Goal: Information Seeking & Learning: Learn about a topic

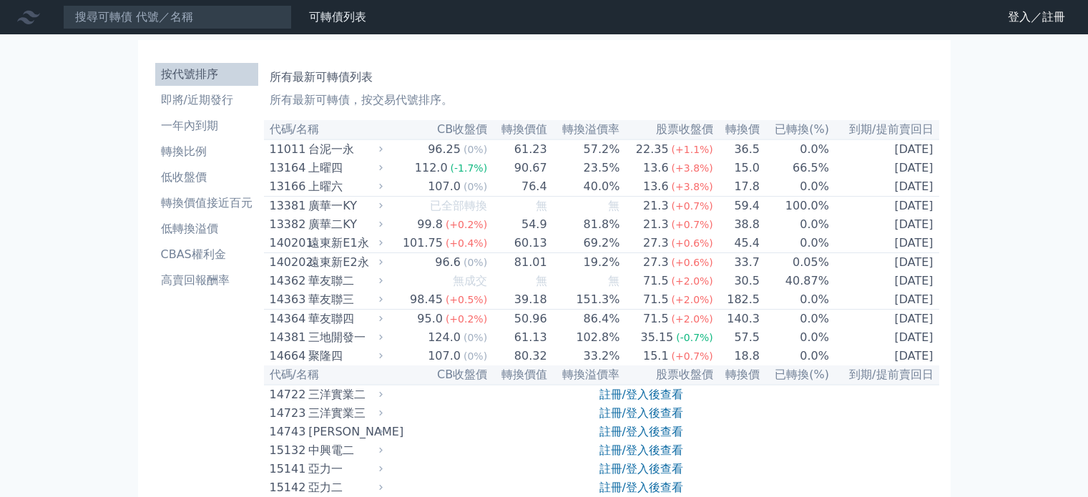
click at [162, 22] on input at bounding box center [177, 17] width 229 height 24
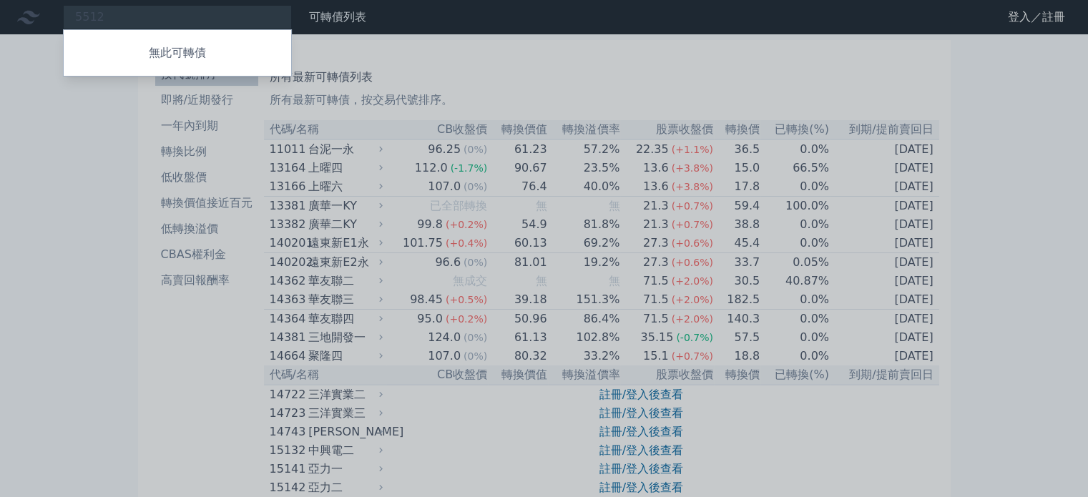
drag, startPoint x: 172, startPoint y: 19, endPoint x: 0, endPoint y: 4, distance: 172.3
click at [0, 4] on div at bounding box center [544, 248] width 1088 height 497
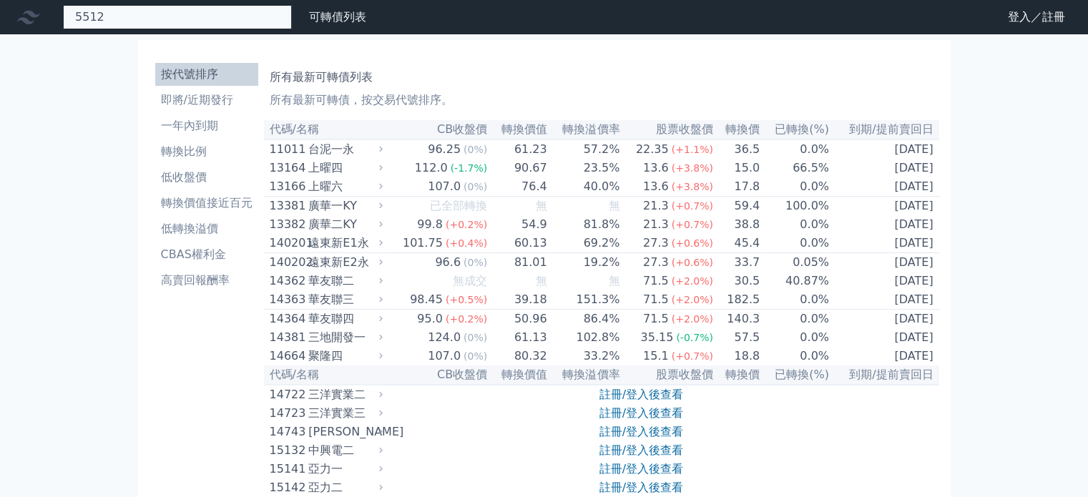
click at [137, 16] on div "5512 無此可轉債" at bounding box center [177, 17] width 229 height 24
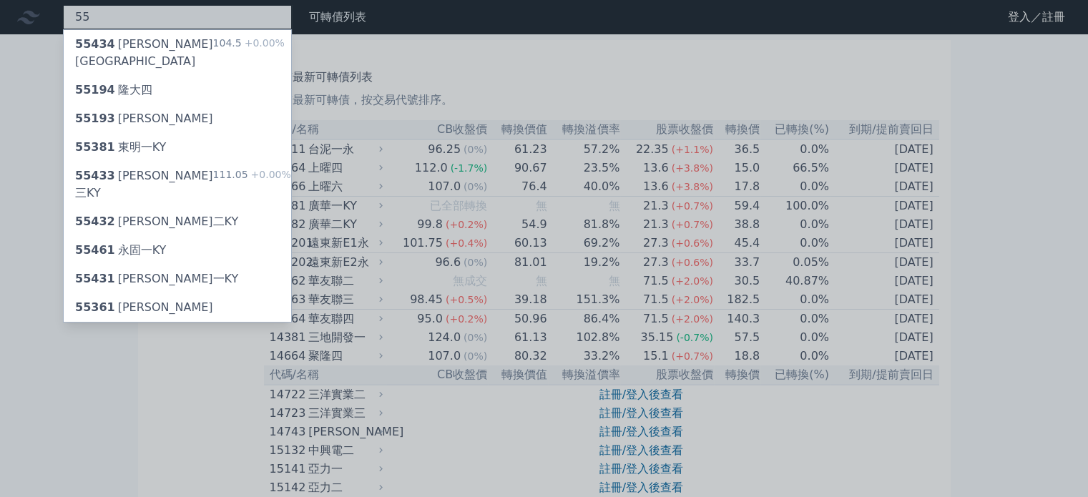
type input "5"
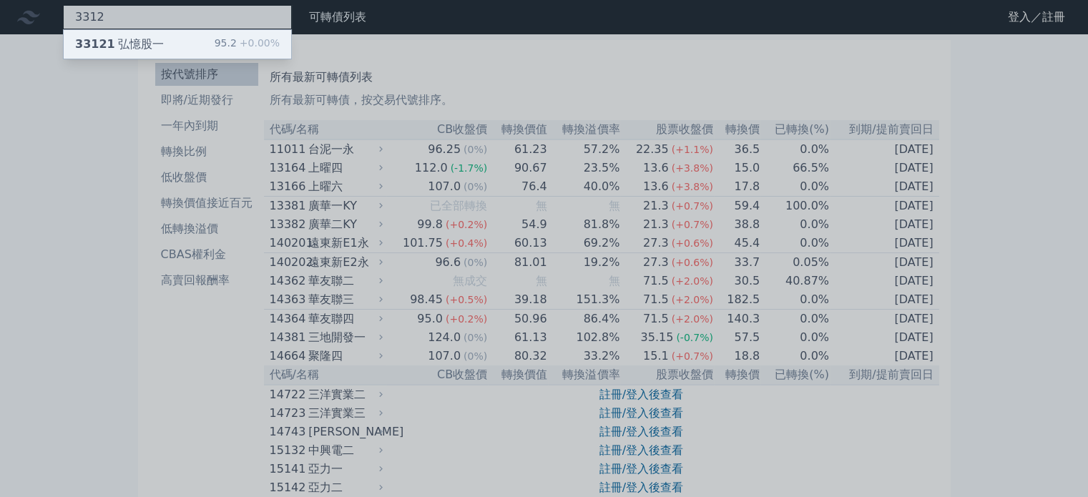
type input "3312"
click at [150, 42] on div "33121 弘憶股一" at bounding box center [119, 44] width 89 height 17
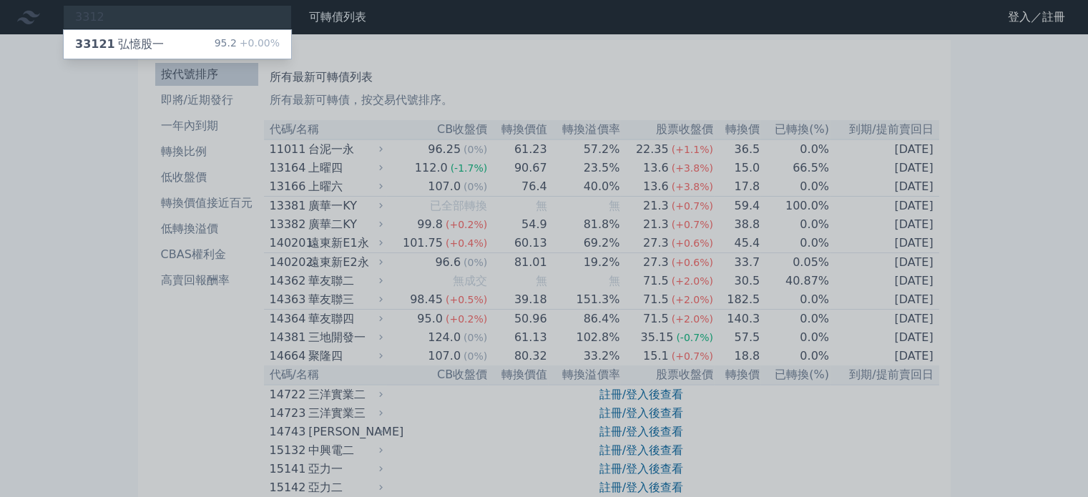
click at [570, 93] on div at bounding box center [544, 248] width 1088 height 497
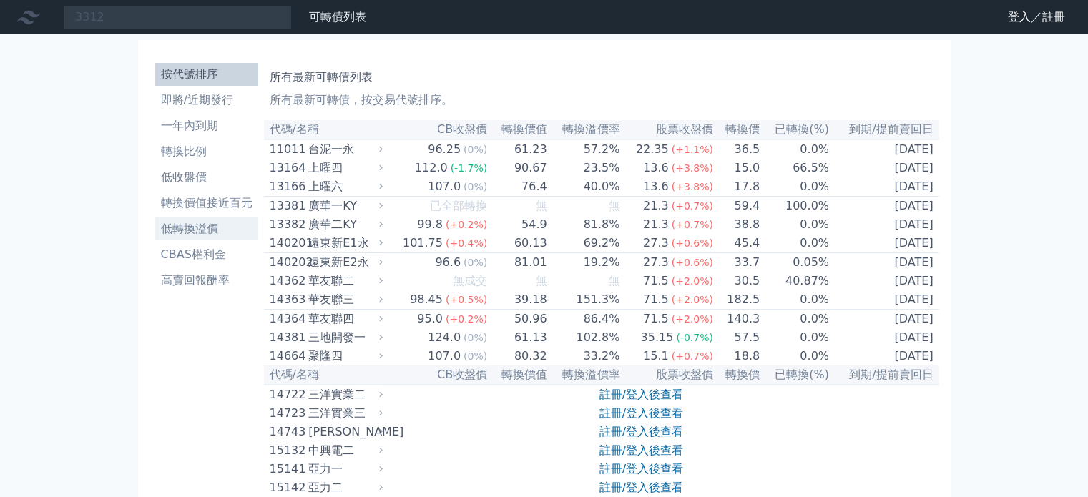
click at [196, 227] on li "低轉換溢價" at bounding box center [206, 228] width 103 height 17
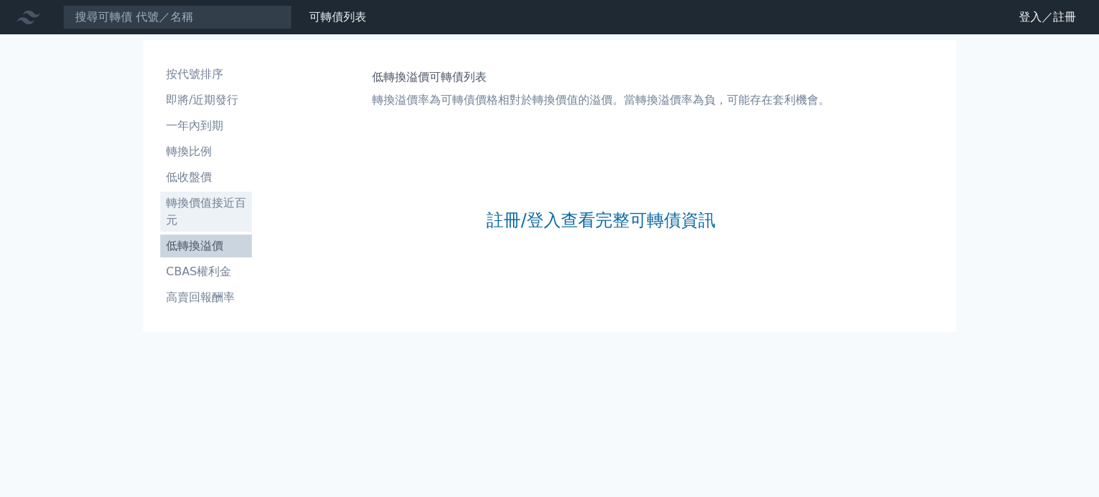
click at [210, 207] on li "轉換價值接近百元" at bounding box center [206, 212] width 92 height 34
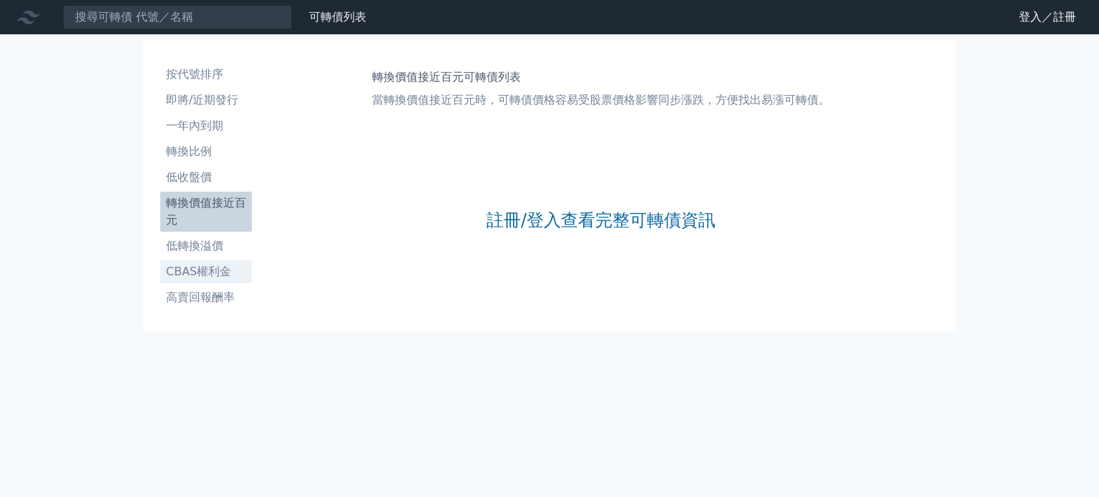
click at [192, 267] on li "CBAS權利金" at bounding box center [206, 271] width 92 height 17
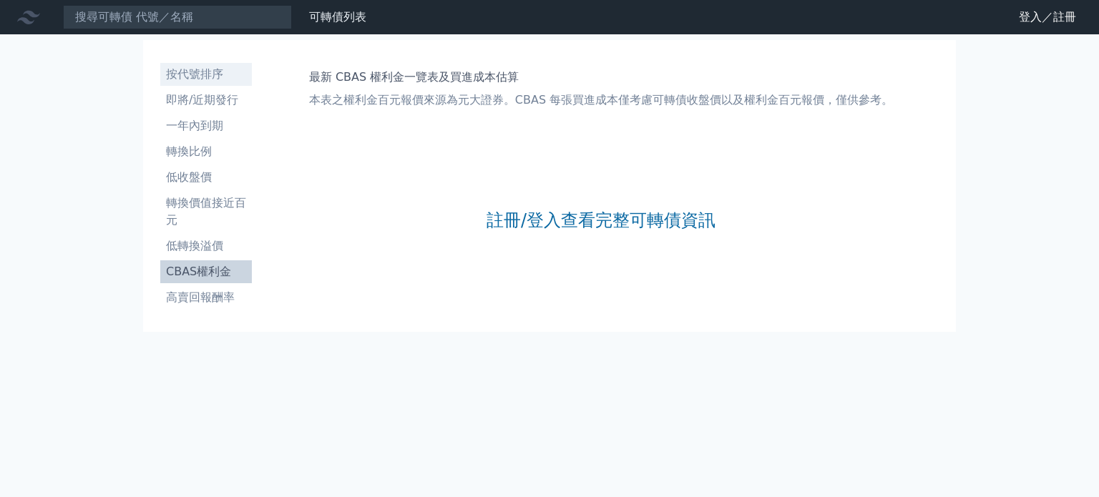
click at [201, 69] on li "按代號排序" at bounding box center [206, 74] width 92 height 17
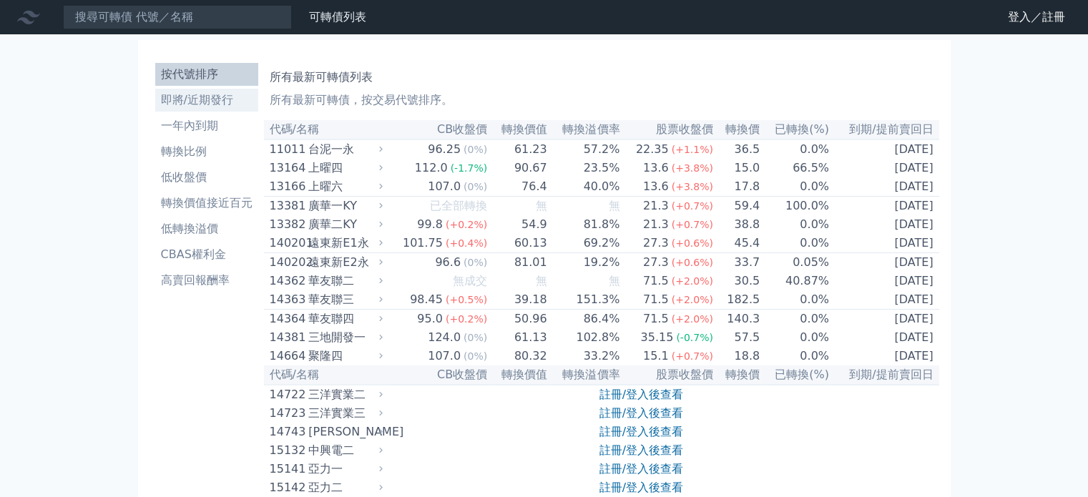
click at [200, 102] on li "即將/近期發行" at bounding box center [206, 100] width 103 height 17
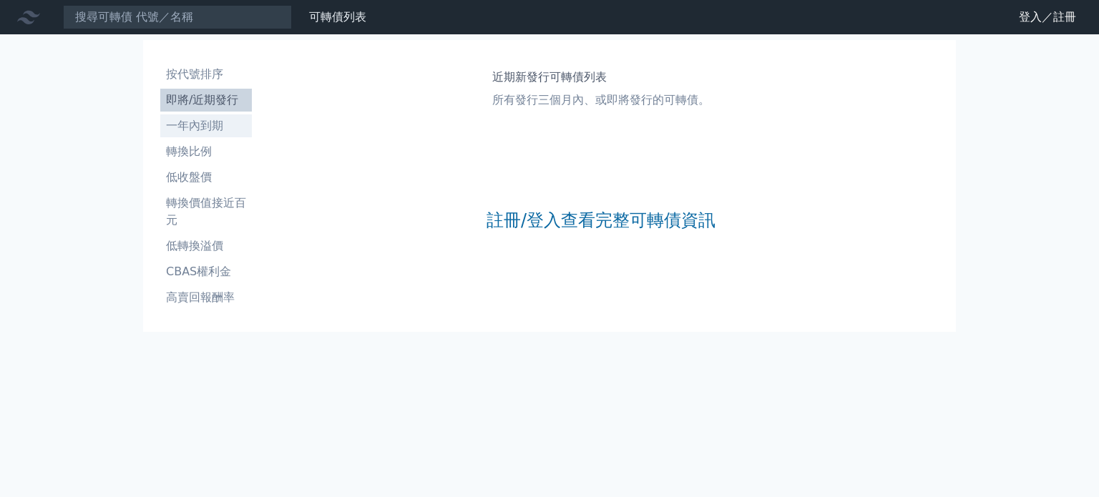
click at [200, 128] on li "一年內到期" at bounding box center [206, 125] width 92 height 17
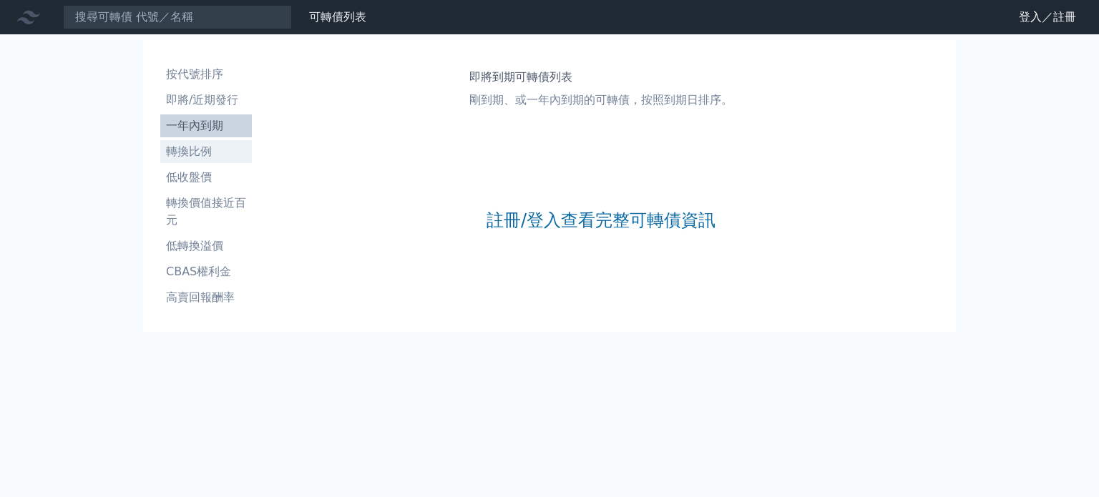
click at [200, 159] on li "轉換比例" at bounding box center [206, 151] width 92 height 17
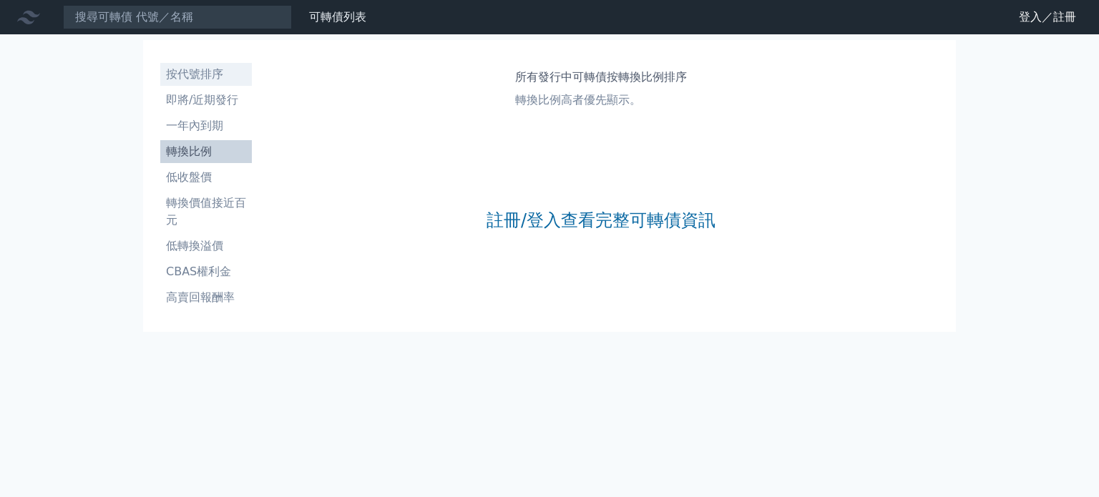
click at [215, 73] on li "按代號排序" at bounding box center [206, 74] width 92 height 17
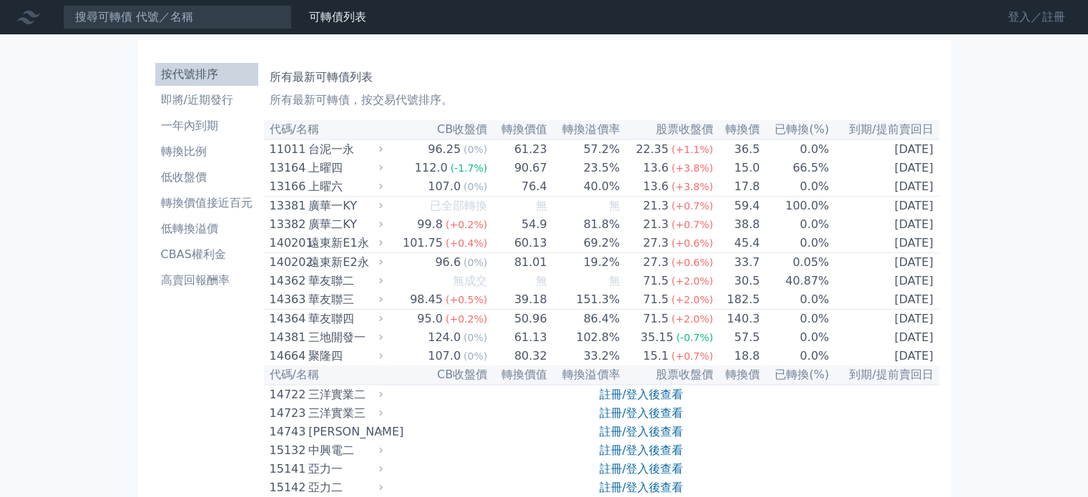
click at [1032, 20] on link "登入／註冊" at bounding box center [1037, 17] width 80 height 23
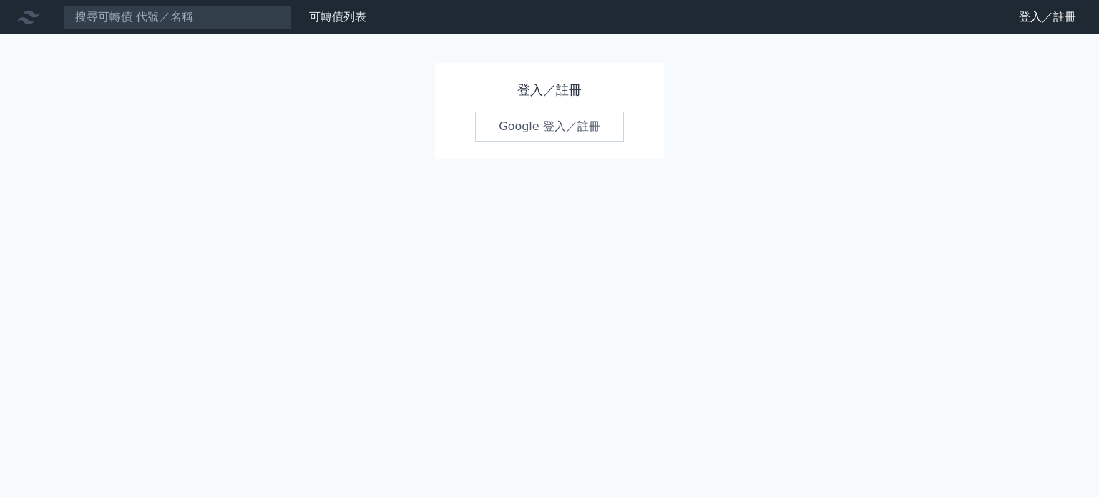
click at [531, 134] on link "Google 登入／註冊" at bounding box center [549, 127] width 149 height 30
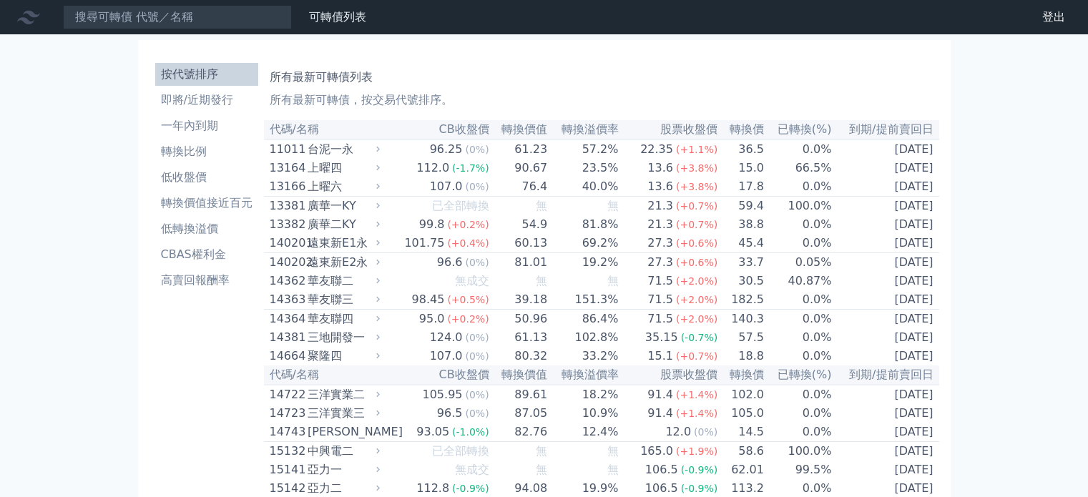
click at [207, 207] on li "轉換價值接近百元" at bounding box center [206, 203] width 103 height 17
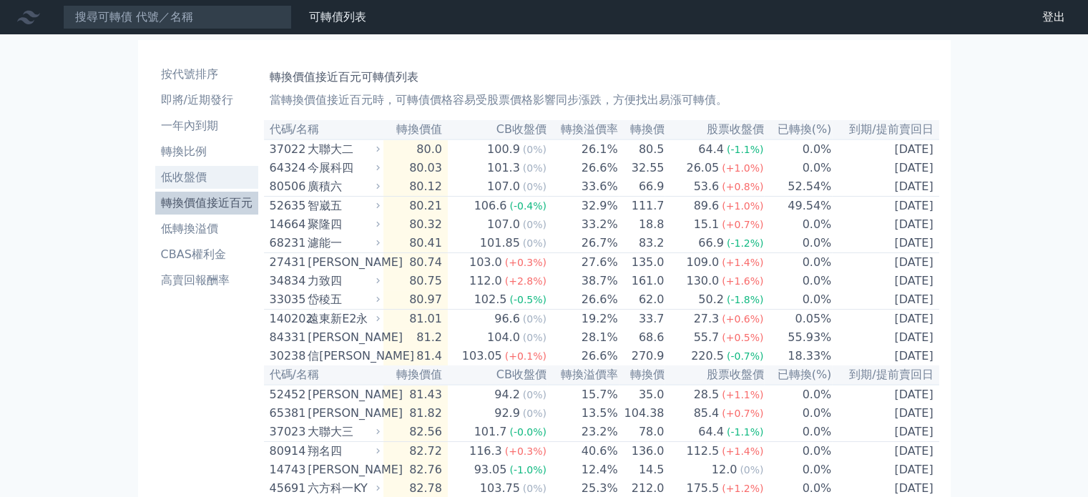
click at [195, 170] on li "低收盤價" at bounding box center [206, 177] width 103 height 17
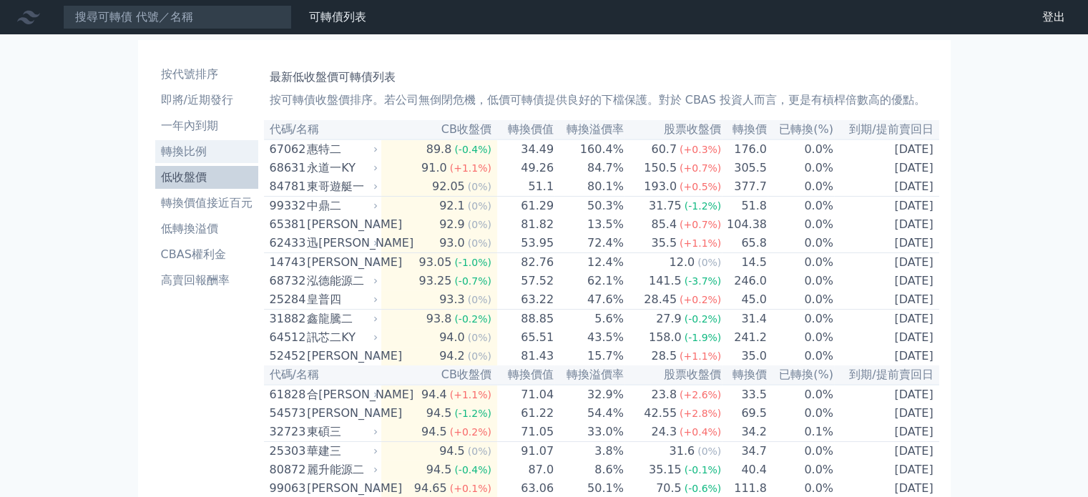
click at [167, 150] on li "轉換比例" at bounding box center [206, 151] width 103 height 17
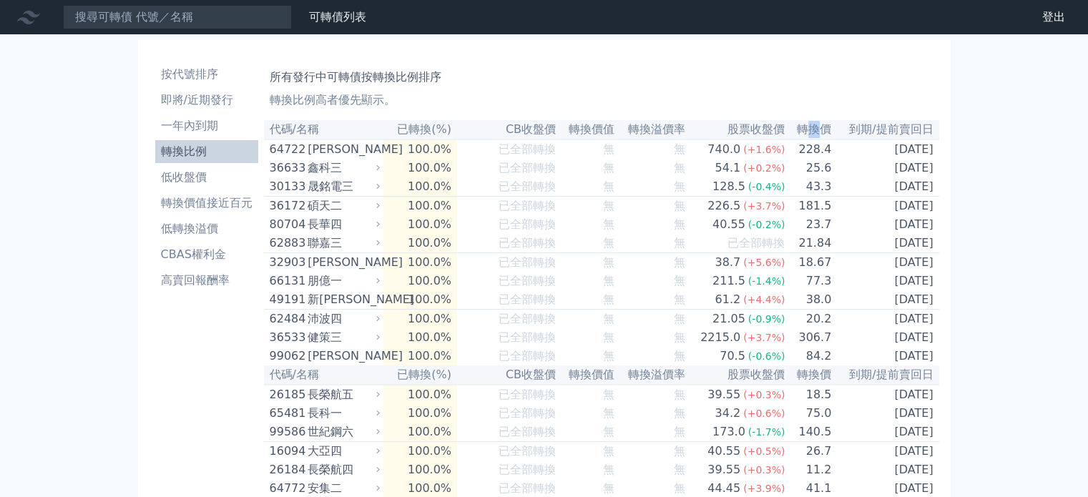
click at [809, 125] on th "轉換價" at bounding box center [809, 129] width 47 height 19
click at [821, 130] on th "轉換價" at bounding box center [809, 129] width 47 height 19
click at [190, 96] on li "即將/近期發行" at bounding box center [206, 100] width 103 height 17
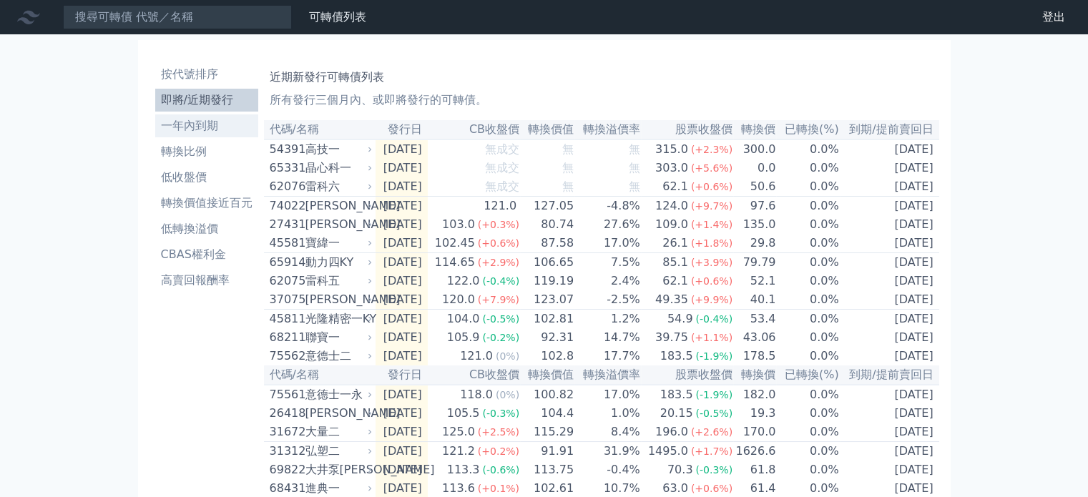
click at [183, 122] on li "一年內到期" at bounding box center [206, 125] width 103 height 17
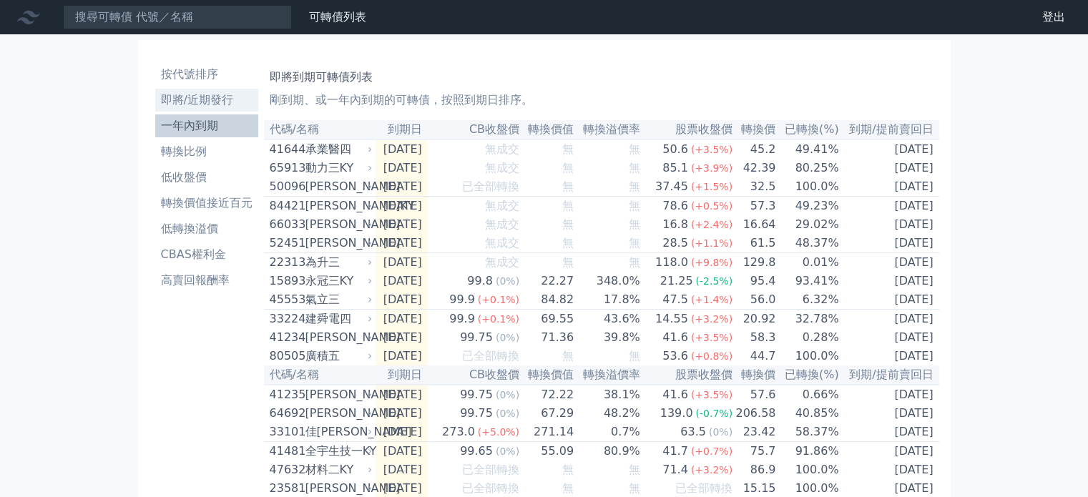
click at [192, 94] on li "即將/近期發行" at bounding box center [206, 100] width 103 height 17
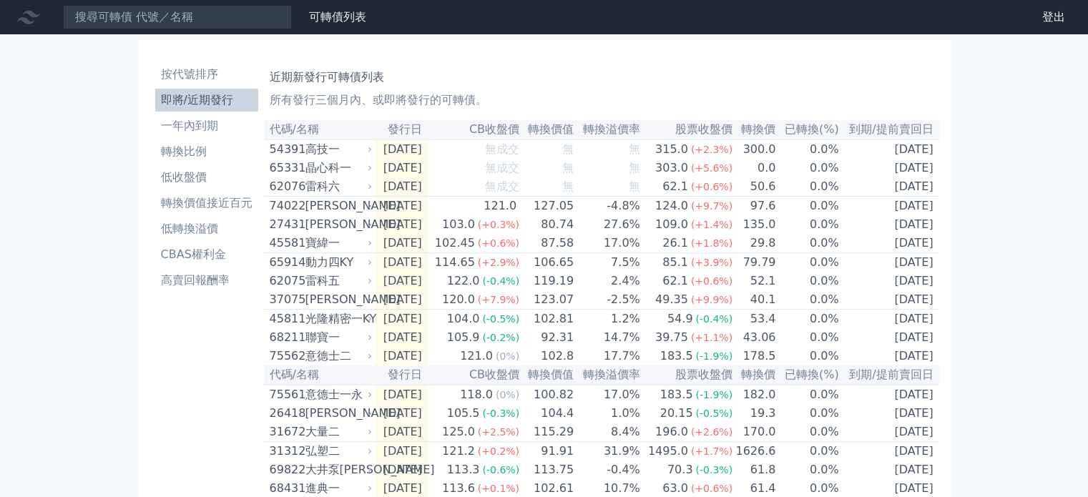
click at [755, 126] on th "轉換價" at bounding box center [754, 129] width 43 height 19
click at [220, 203] on li "轉換價值接近百元" at bounding box center [206, 203] width 103 height 17
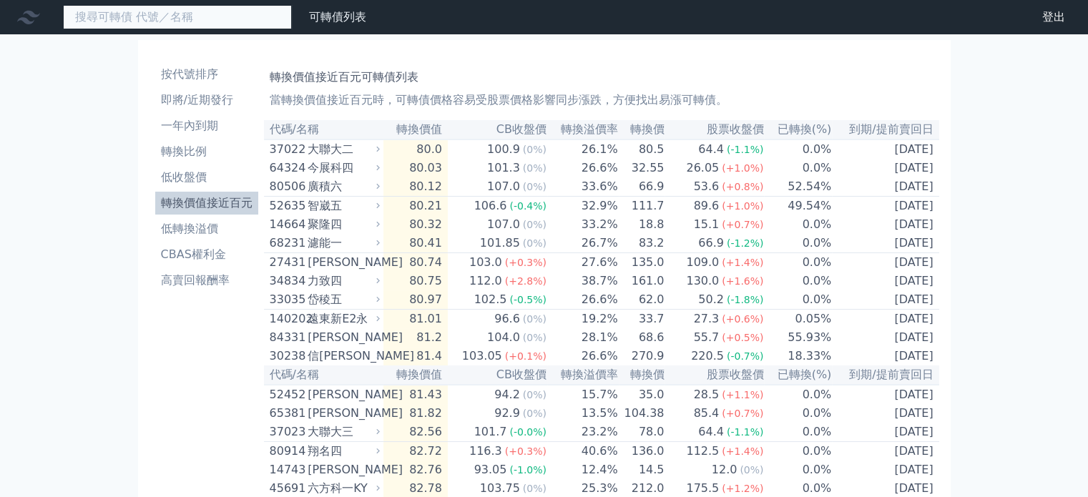
click at [107, 13] on input at bounding box center [177, 17] width 229 height 24
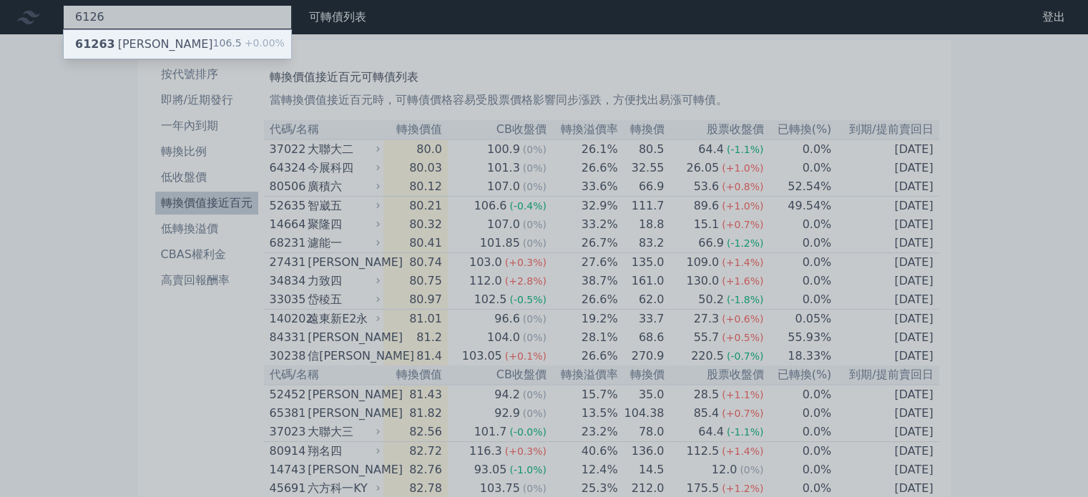
type input "6126"
click at [119, 43] on div "61263 [PERSON_NAME]" at bounding box center [144, 44] width 138 height 17
